Goal: Information Seeking & Learning: Learn about a topic

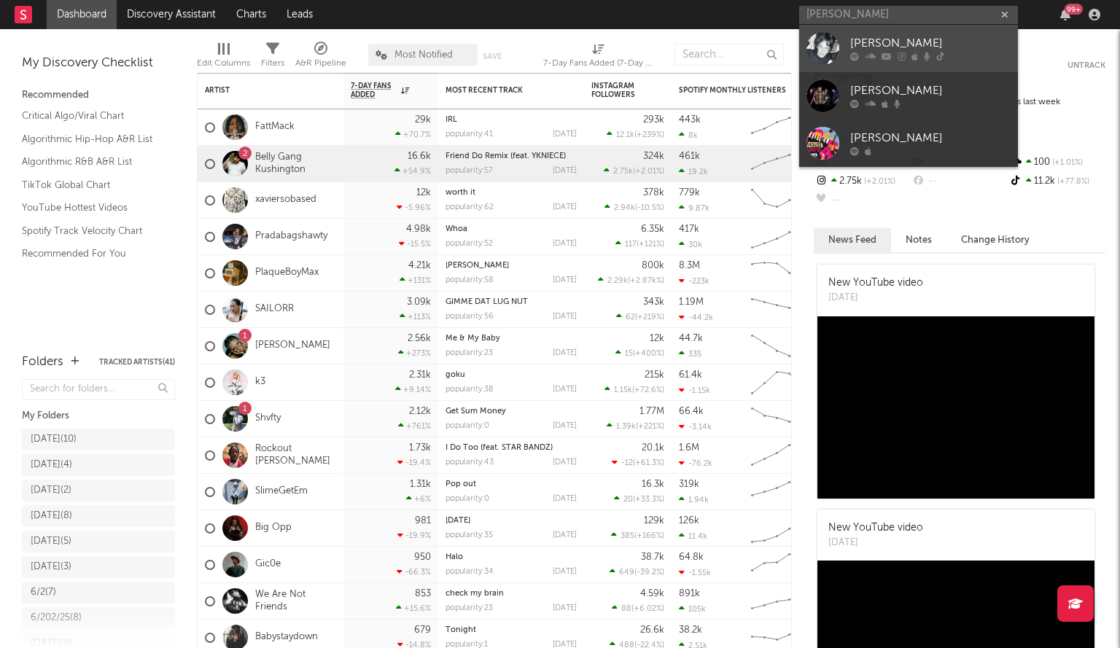
type input "[PERSON_NAME]"
click at [868, 35] on div "[PERSON_NAME]" at bounding box center [930, 43] width 160 height 17
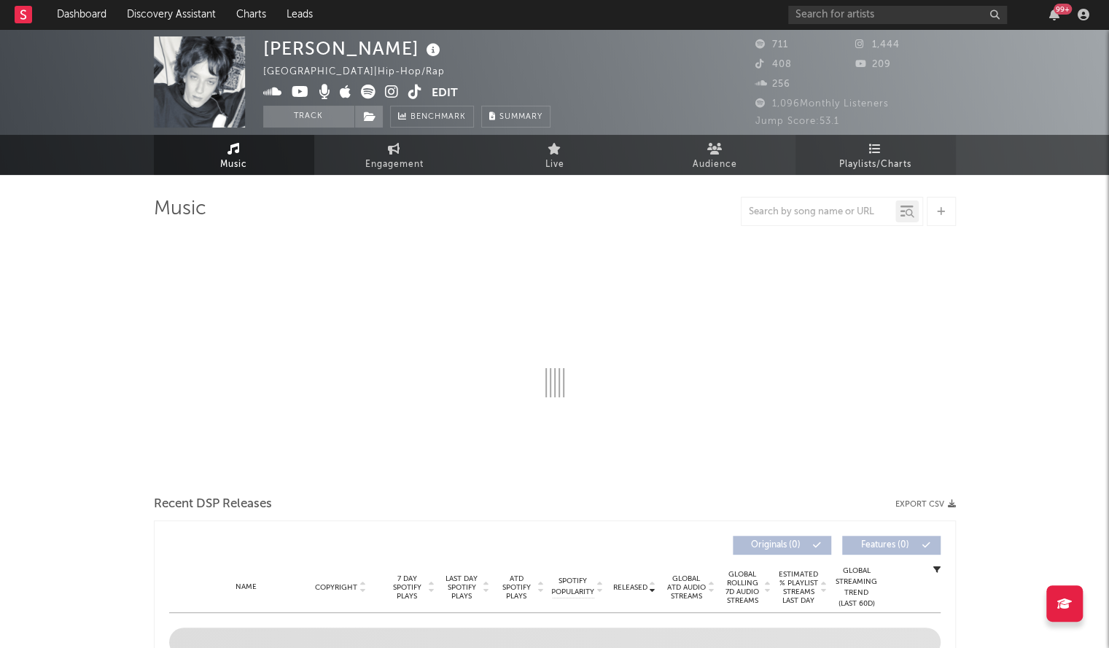
click at [882, 164] on span "Playlists/Charts" at bounding box center [875, 164] width 72 height 17
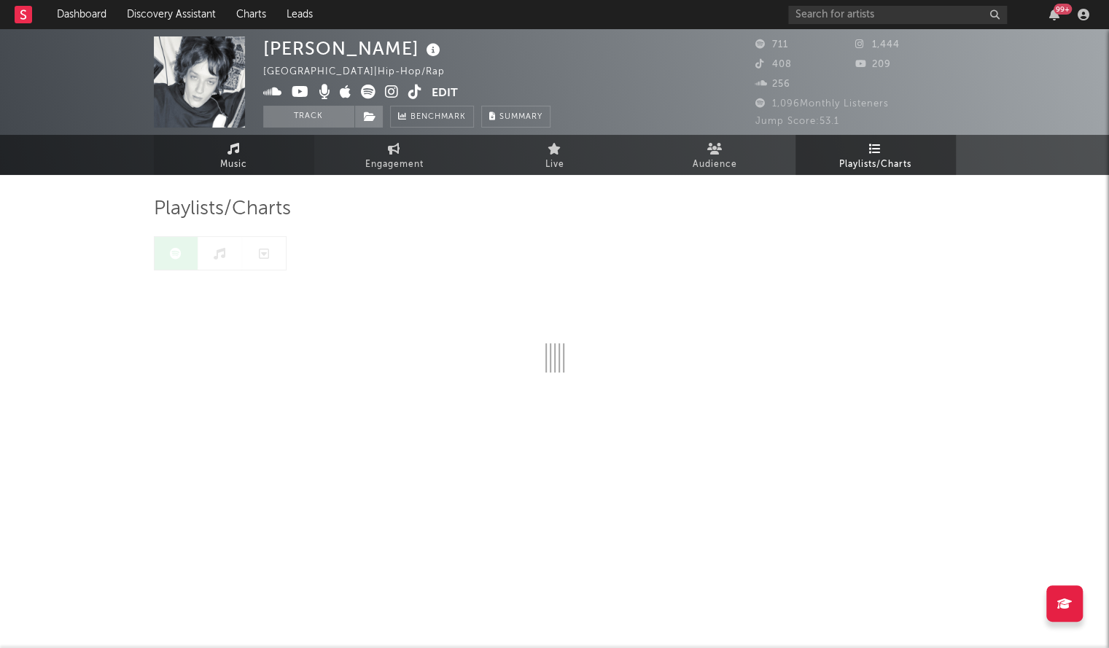
click at [230, 151] on link "Music" at bounding box center [234, 155] width 160 height 40
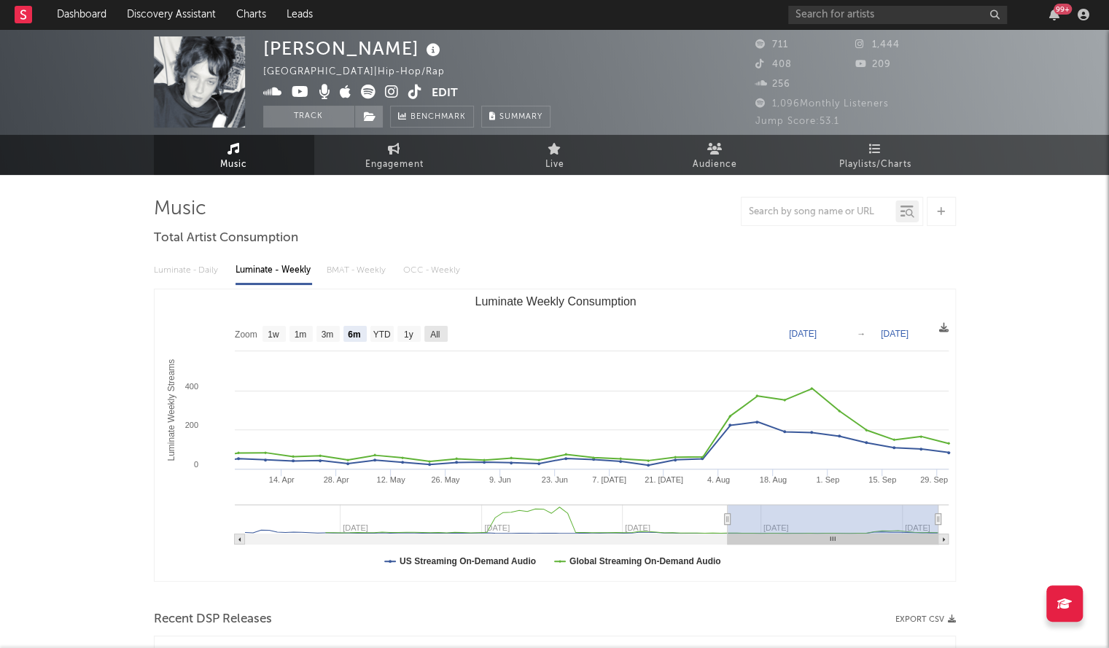
click at [435, 333] on text "All" at bounding box center [434, 335] width 9 height 10
select select "All"
type input "[DATE]"
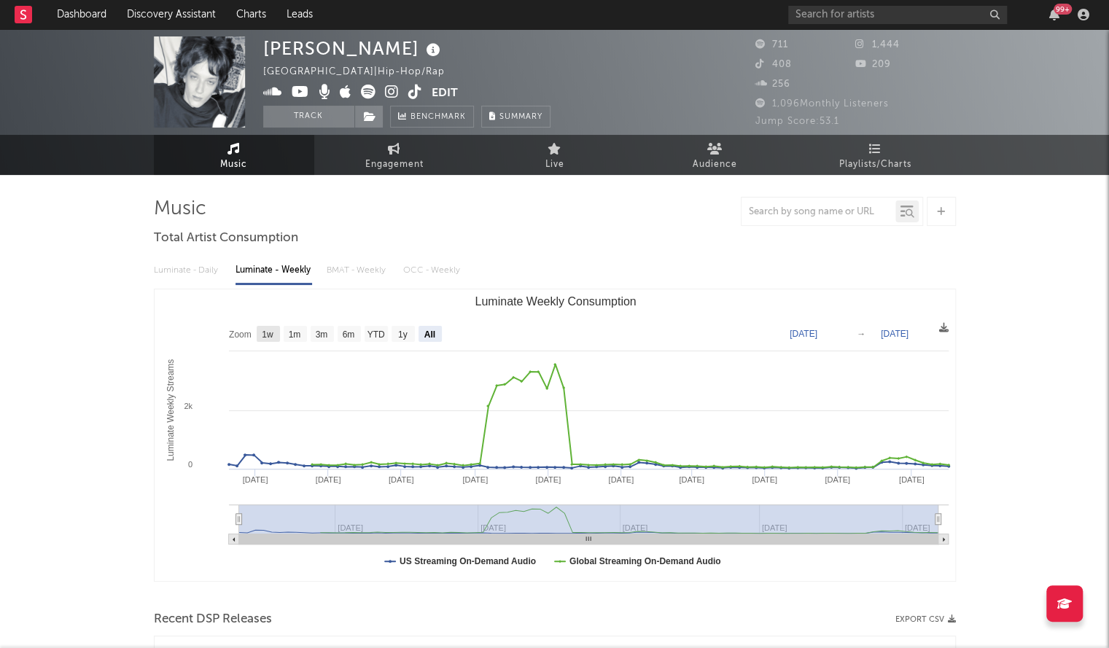
click at [265, 332] on text "1w" at bounding box center [268, 335] width 12 height 10
select select "1w"
type input "[DATE]"
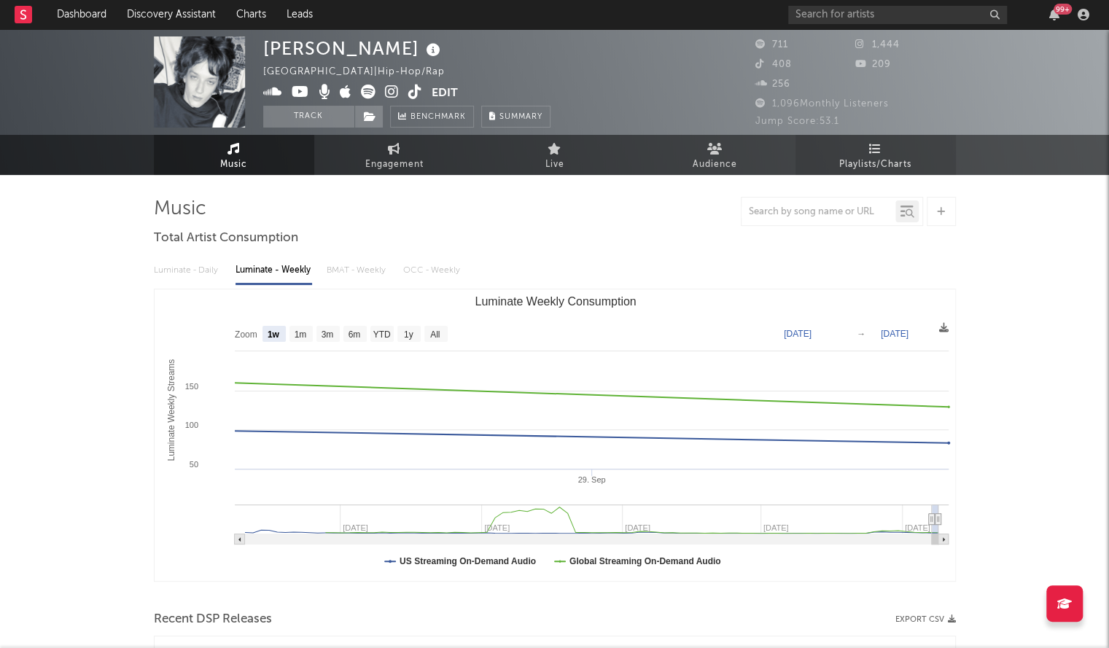
click at [850, 160] on span "Playlists/Charts" at bounding box center [875, 164] width 72 height 17
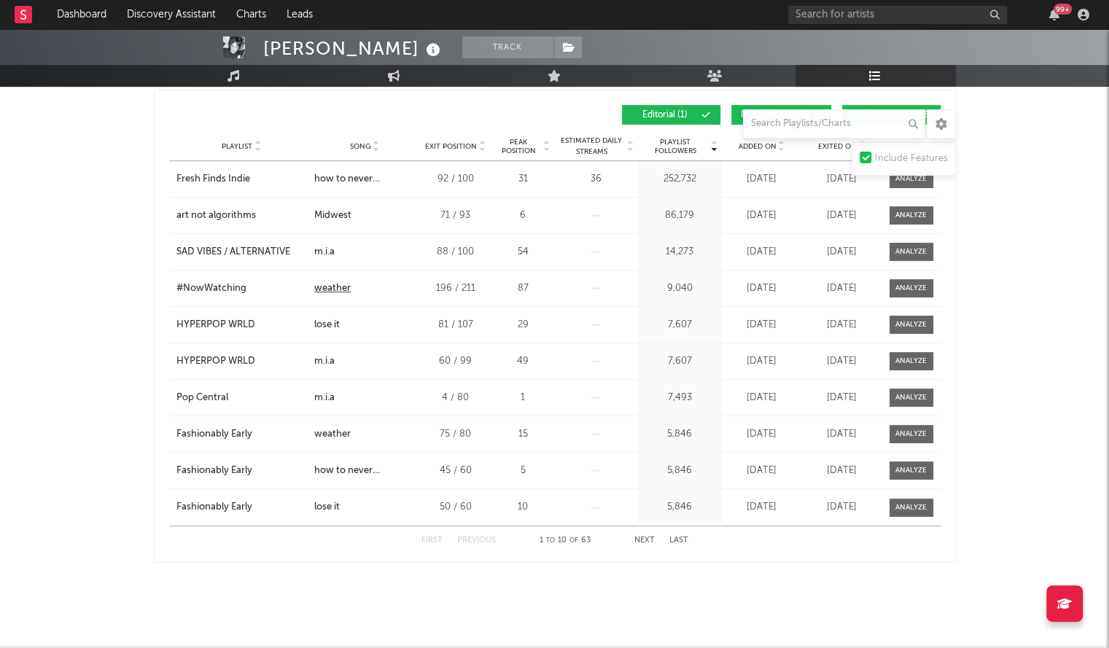
scroll to position [239, 0]
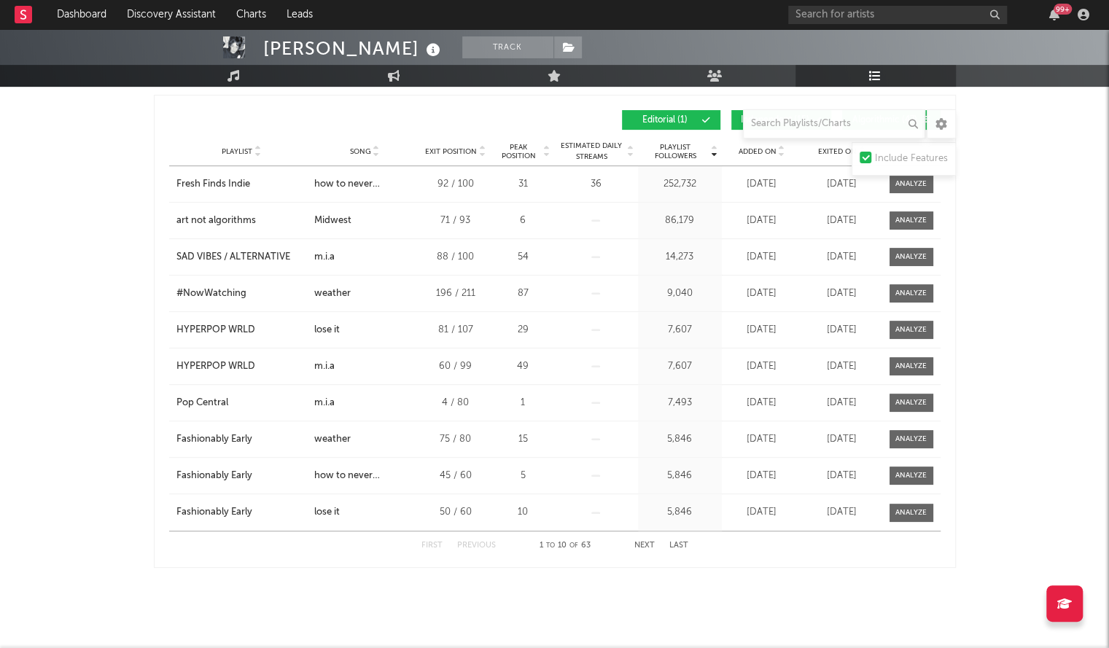
click at [759, 149] on span "Added On" at bounding box center [758, 151] width 38 height 9
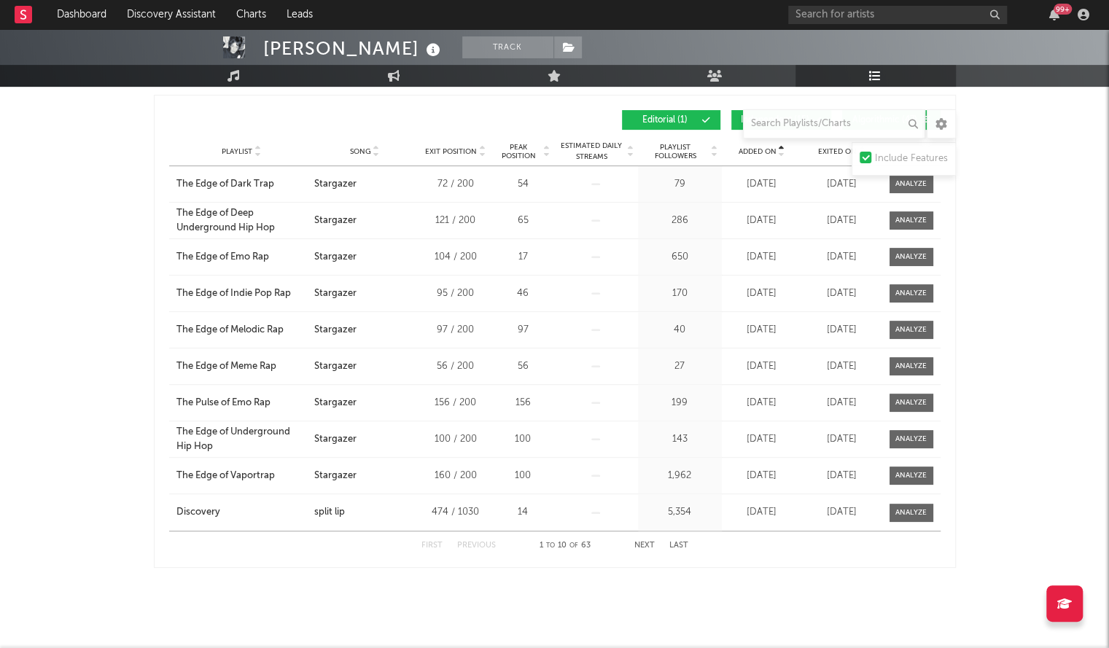
click at [759, 149] on span "Added On" at bounding box center [758, 151] width 38 height 9
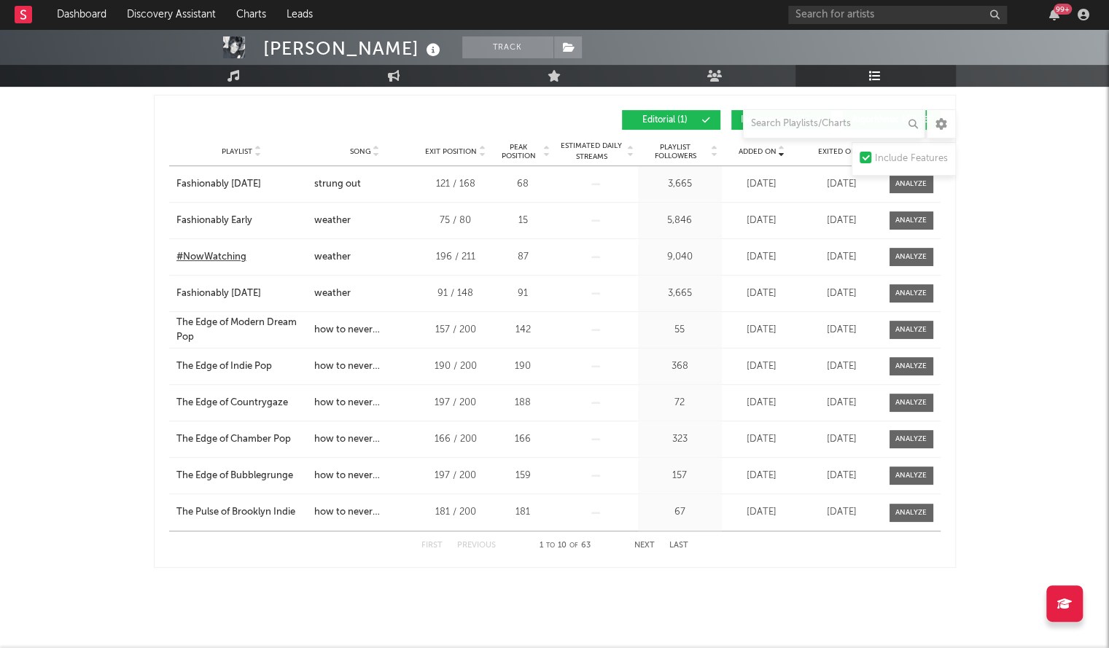
click at [195, 250] on div "#NowWatching" at bounding box center [211, 257] width 70 height 15
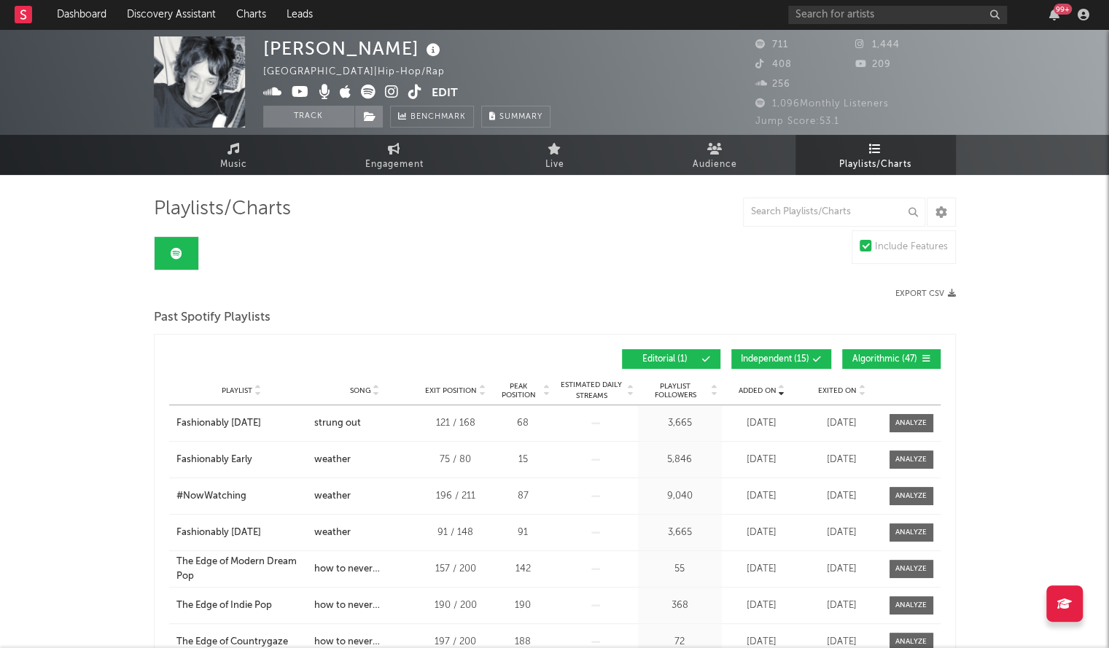
click at [705, 133] on div "[PERSON_NAME] [GEOGRAPHIC_DATA] | Hip-Hop/Rap Edit Track Benchmark Summary 711 …" at bounding box center [554, 82] width 1109 height 106
click at [715, 145] on icon at bounding box center [714, 149] width 15 height 12
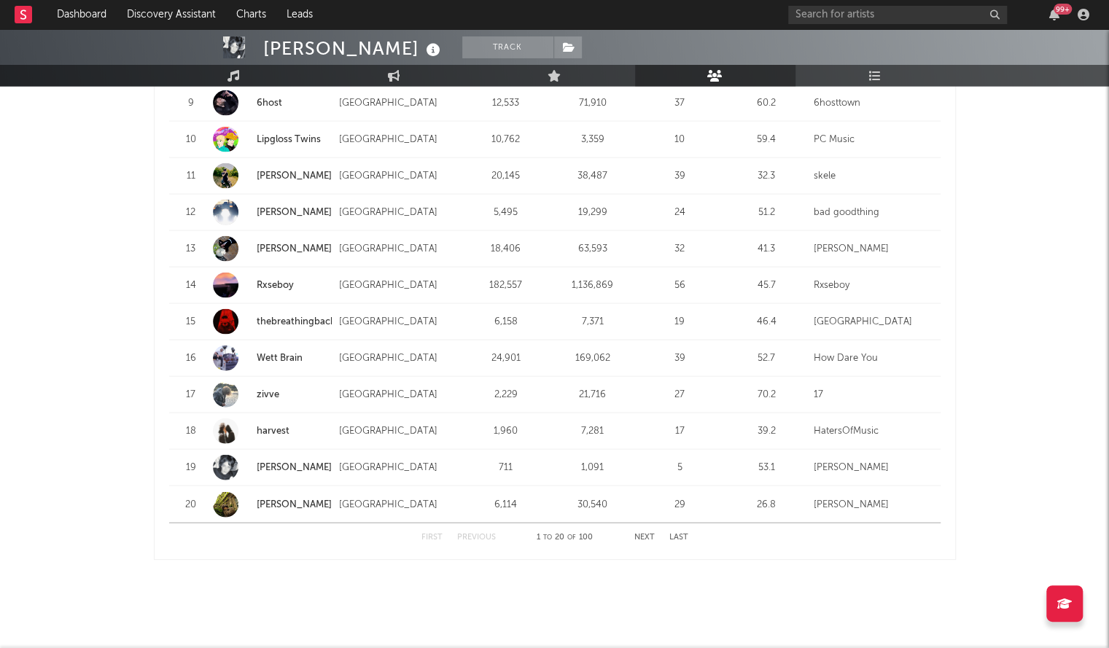
scroll to position [1737, 0]
click at [646, 534] on button "Next" at bounding box center [644, 537] width 20 height 8
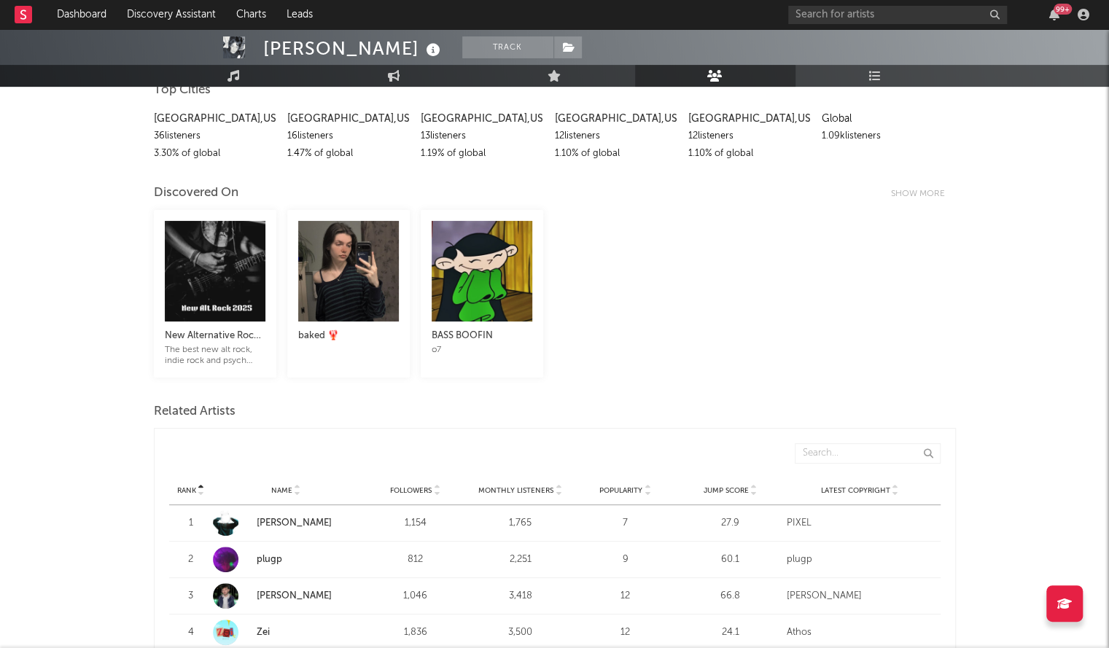
scroll to position [209, 0]
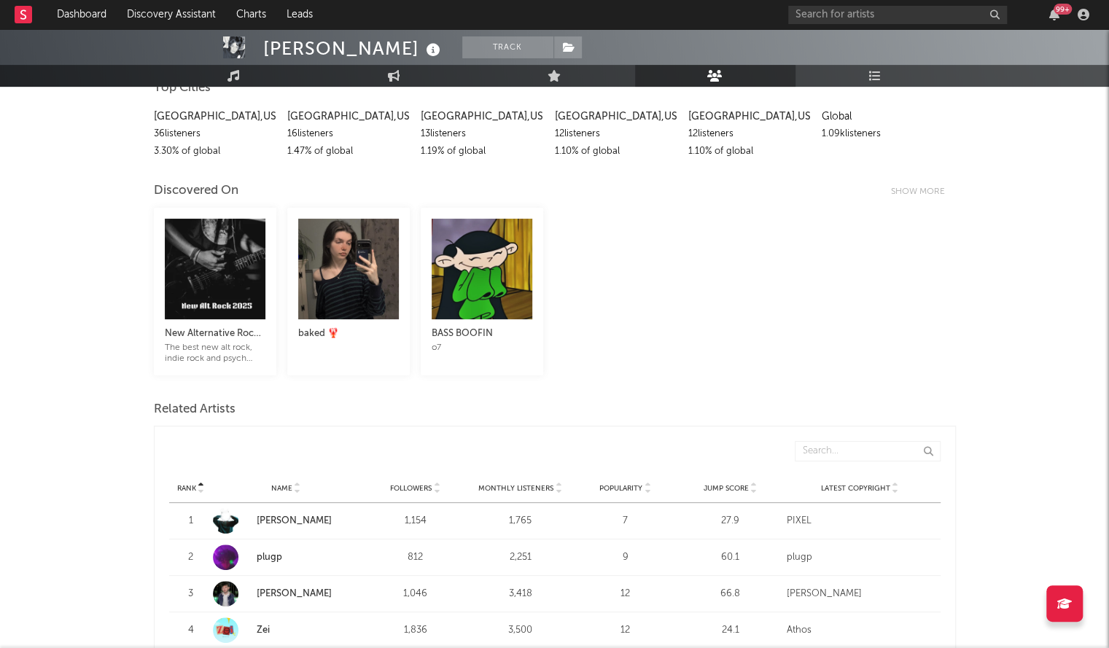
click at [518, 484] on span "Monthly Listeners" at bounding box center [515, 488] width 75 height 9
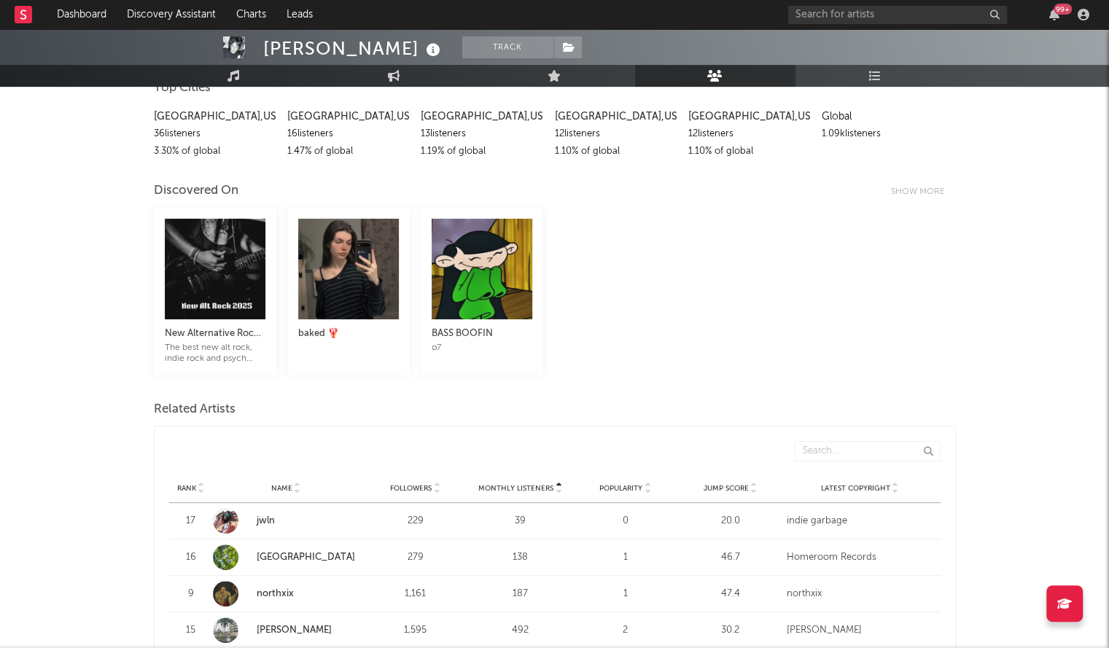
click at [518, 484] on span "Monthly Listeners" at bounding box center [515, 488] width 75 height 9
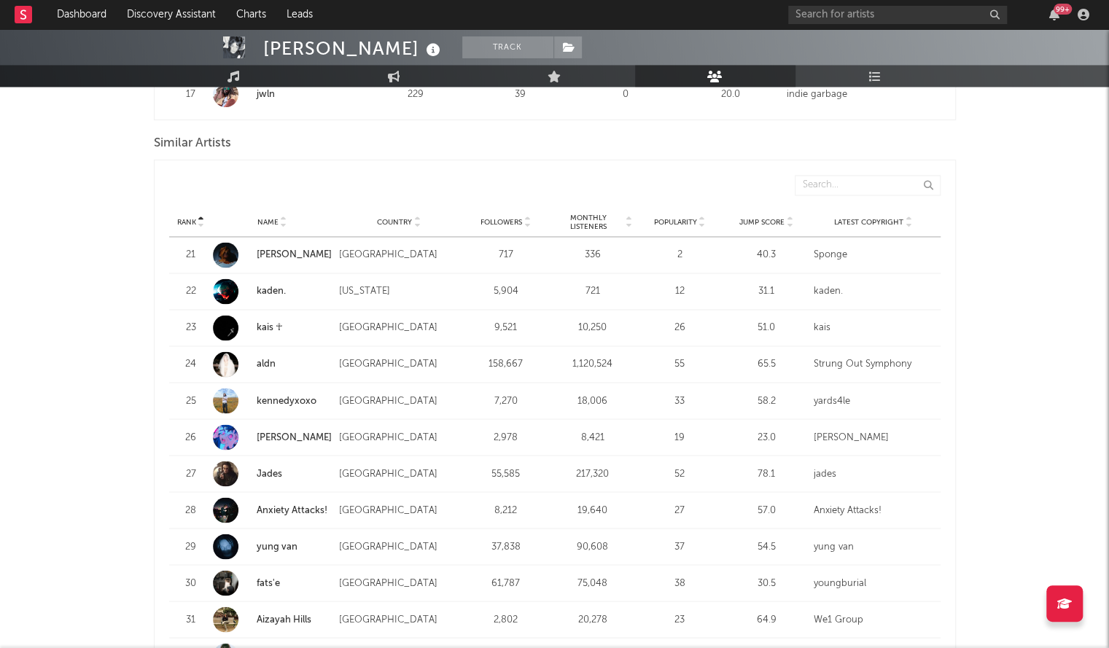
scroll to position [1292, 0]
click at [583, 217] on span "Monthly Listeners" at bounding box center [588, 222] width 71 height 17
